Goal: Navigation & Orientation: Go to known website

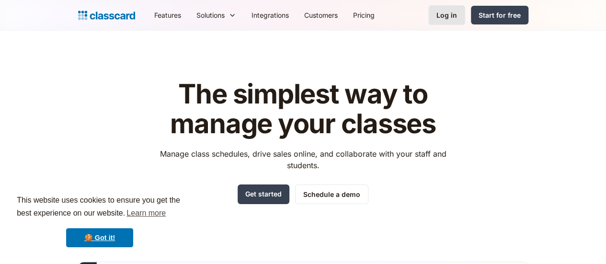
click at [465, 9] on link "Log in" at bounding box center [446, 15] width 37 height 20
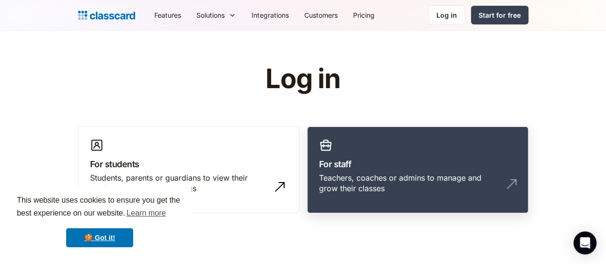
click at [408, 173] on div "Teachers, coaches or admins to manage and grow their classes" at bounding box center [408, 184] width 178 height 22
